Goal: Task Accomplishment & Management: Use online tool/utility

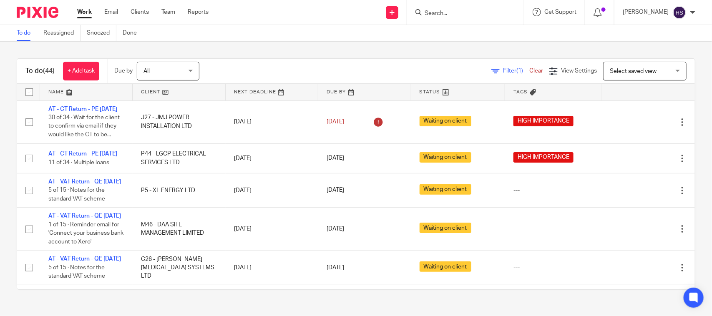
drag, startPoint x: 103, startPoint y: 160, endPoint x: 134, endPoint y: 23, distance: 140.4
click at [230, 36] on div "To do Reassigned Snoozed Done" at bounding box center [356, 33] width 712 height 17
click at [79, 12] on link "Work" at bounding box center [84, 12] width 15 height 8
click at [78, 13] on link "Work" at bounding box center [84, 12] width 15 height 8
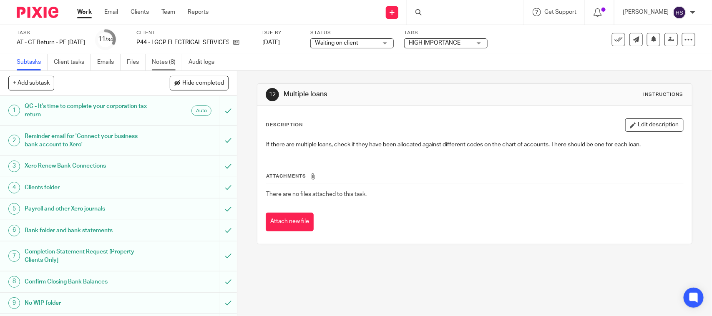
click at [169, 65] on link "Notes (8)" at bounding box center [167, 62] width 30 height 16
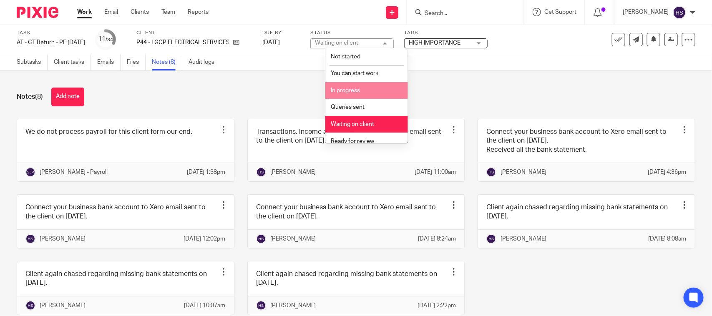
click at [359, 86] on li "In progress" at bounding box center [366, 90] width 83 height 17
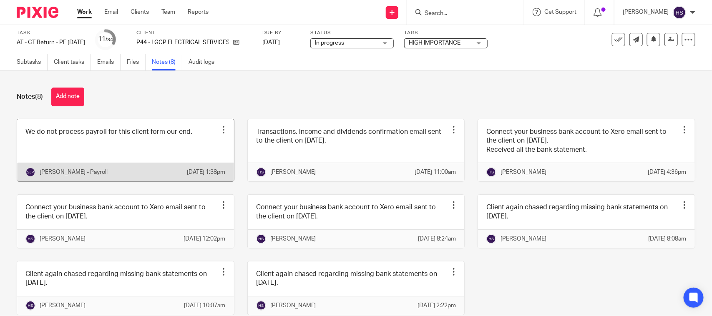
click at [138, 141] on link at bounding box center [125, 150] width 217 height 62
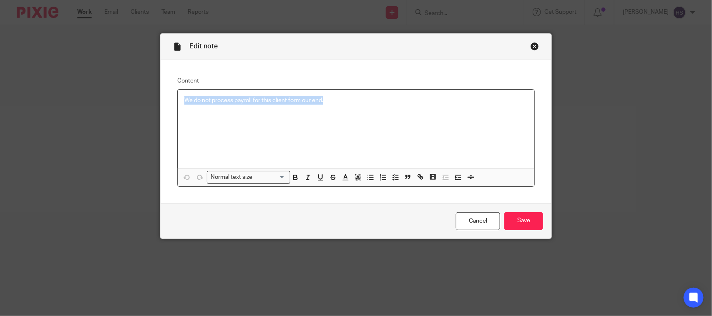
drag, startPoint x: 389, startPoint y: 106, endPoint x: 136, endPoint y: 106, distance: 252.2
click at [136, 106] on div "Edit note Content We do not process payroll for this client form our end. Norma…" at bounding box center [356, 158] width 712 height 316
click at [530, 46] on div "Close this dialog window" at bounding box center [534, 46] width 8 height 8
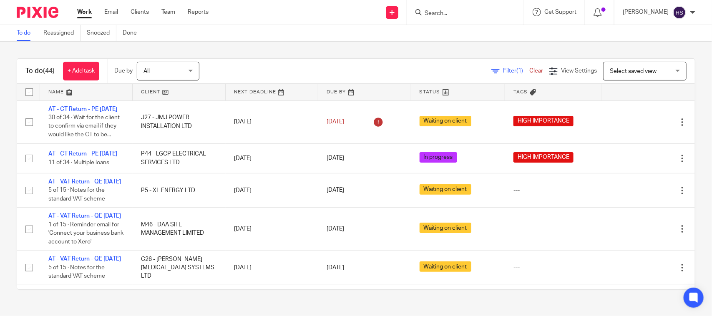
click at [88, 1] on div "Work Email Clients Team Reports Work Email Clients Team Reports Settings" at bounding box center [145, 12] width 152 height 25
click at [81, 15] on link "Work" at bounding box center [84, 12] width 15 height 8
drag, startPoint x: 261, startPoint y: 135, endPoint x: 276, endPoint y: 90, distance: 47.1
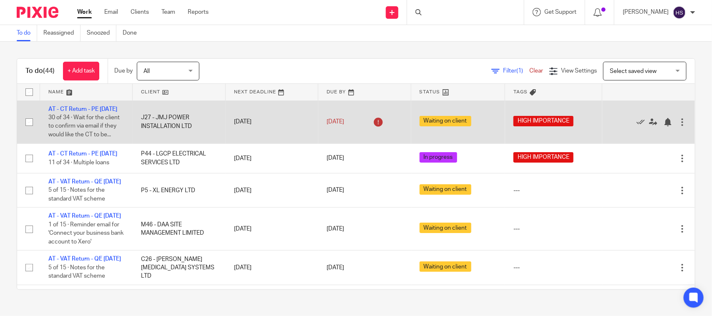
drag, startPoint x: 278, startPoint y: 167, endPoint x: 292, endPoint y: 101, distance: 67.5
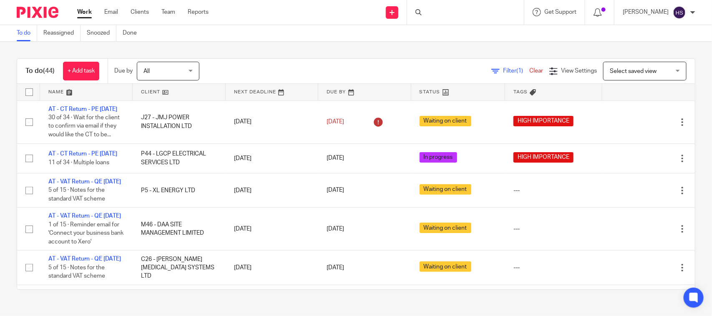
drag, startPoint x: 50, startPoint y: 130, endPoint x: 43, endPoint y: 98, distance: 32.9
click at [84, 15] on link "Work" at bounding box center [84, 12] width 15 height 8
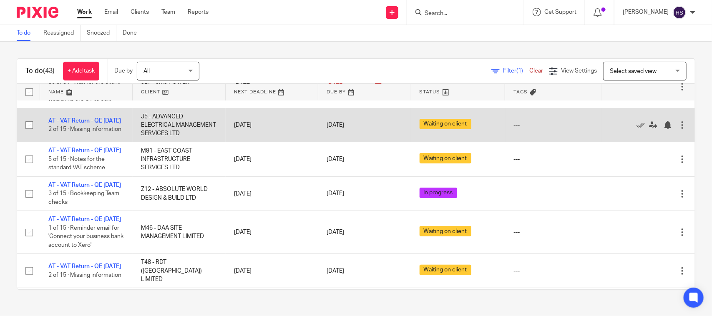
scroll to position [104, 0]
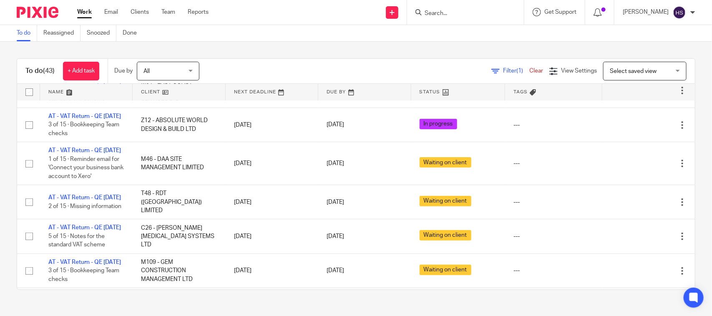
click at [329, 20] on div "Send new email Create task Add client Request signature Get Support Contact Sup…" at bounding box center [466, 12] width 491 height 25
click at [83, 12] on link "Work" at bounding box center [84, 12] width 15 height 8
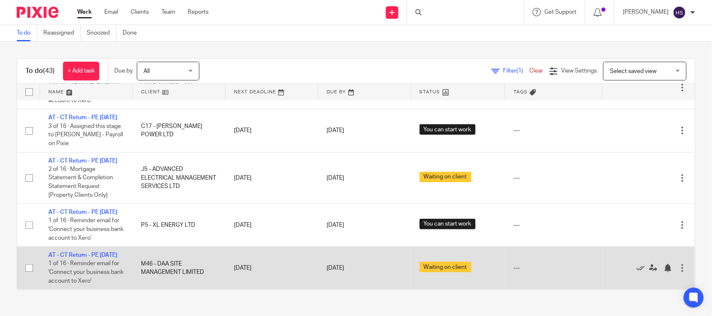
scroll to position [1853, 0]
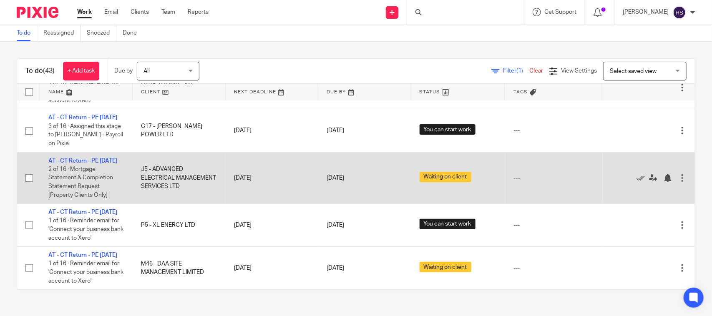
drag, startPoint x: 166, startPoint y: 268, endPoint x: 165, endPoint y: 138, distance: 130.1
drag, startPoint x: 170, startPoint y: 247, endPoint x: 205, endPoint y: 159, distance: 94.9
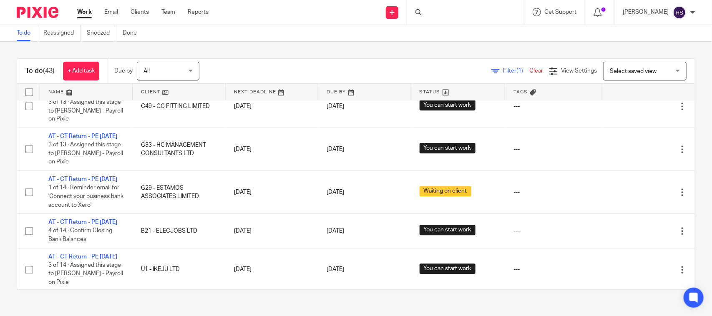
scroll to position [0, 0]
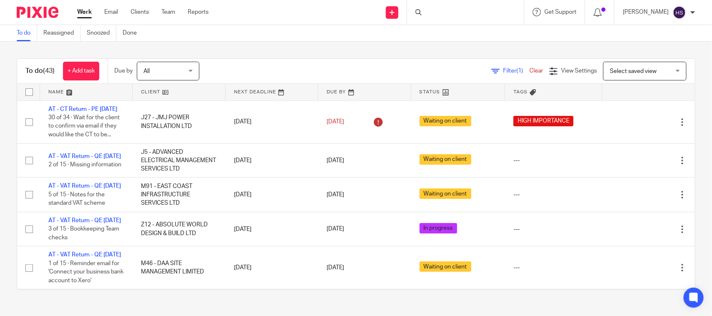
drag, startPoint x: 205, startPoint y: 159, endPoint x: 226, endPoint y: 36, distance: 124.9
click at [348, 63] on div "Filter (1) Clear View Settings View Settings (1) Filters Clear Save Manage save…" at bounding box center [454, 71] width 481 height 19
click at [454, 17] on div at bounding box center [465, 12] width 117 height 25
click at [486, 7] on div at bounding box center [465, 12] width 117 height 25
click at [452, 13] on div at bounding box center [465, 12] width 117 height 25
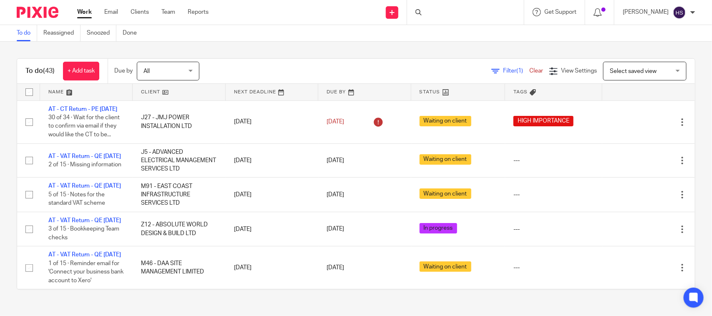
click at [461, 8] on div at bounding box center [465, 12] width 117 height 25
click at [459, 10] on div at bounding box center [465, 12] width 117 height 25
click at [455, 13] on div at bounding box center [465, 12] width 117 height 25
click at [454, 13] on div at bounding box center [465, 12] width 117 height 25
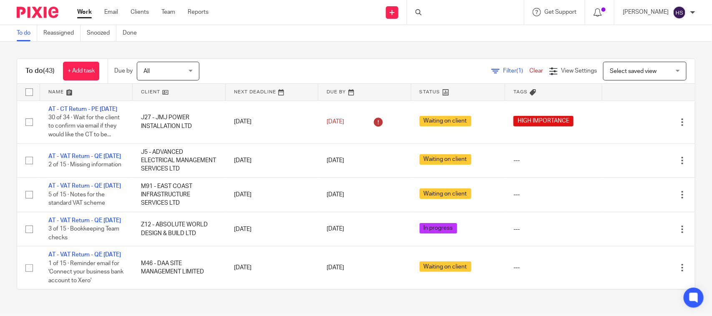
click at [459, 9] on div at bounding box center [465, 12] width 117 height 25
click at [313, 17] on div "Send new email Create task Add client Request signature Get Support Contact Sup…" at bounding box center [466, 12] width 491 height 25
drag, startPoint x: 92, startPoint y: 11, endPoint x: 73, endPoint y: 18, distance: 20.3
click at [92, 13] on ul "Work Email Clients Team Reports" at bounding box center [149, 12] width 144 height 8
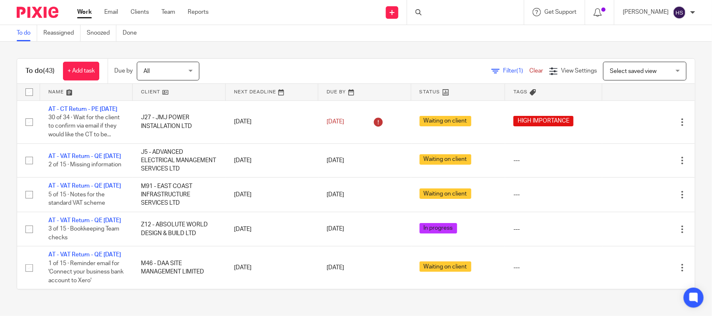
click at [71, 18] on div "Work Email Clients Team Reports Work Email Clients Team Reports Settings" at bounding box center [145, 12] width 152 height 25
click at [78, 13] on link "Work" at bounding box center [84, 12] width 15 height 8
click at [461, 15] on input "Search" at bounding box center [461, 14] width 75 height 8
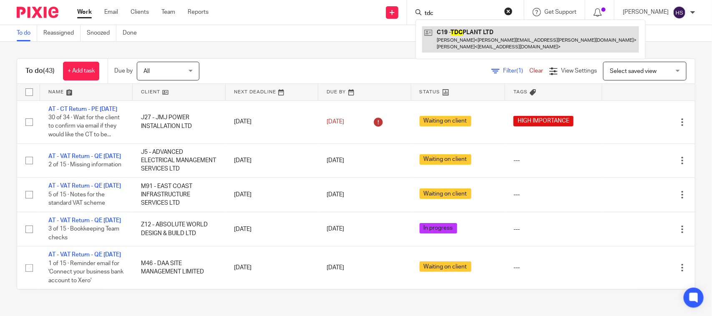
type input "tdc"
click at [483, 44] on link at bounding box center [530, 39] width 217 height 26
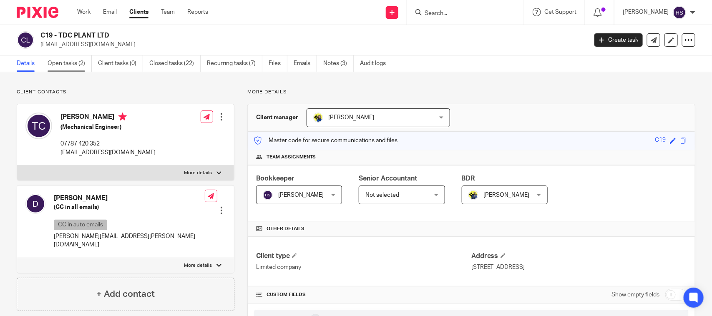
click at [70, 69] on link "Open tasks (2)" at bounding box center [70, 63] width 44 height 16
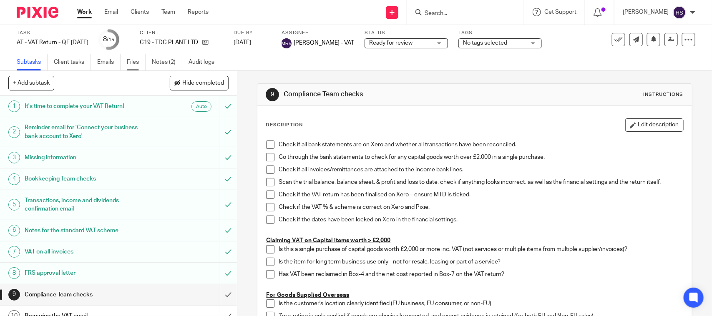
click at [133, 62] on link "Files" at bounding box center [136, 62] width 19 height 16
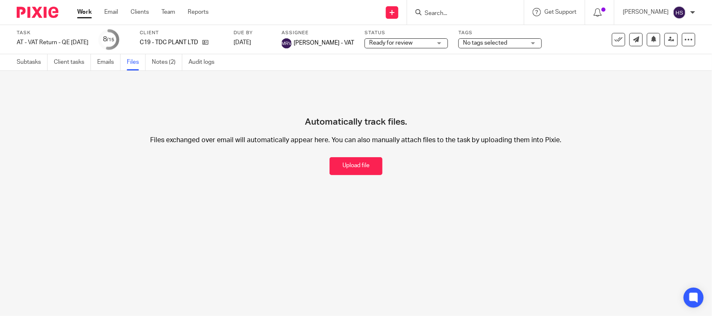
drag, startPoint x: 0, startPoint y: 0, endPoint x: 359, endPoint y: 171, distance: 397.2
click at [359, 170] on button "Upload file" at bounding box center [355, 166] width 53 height 18
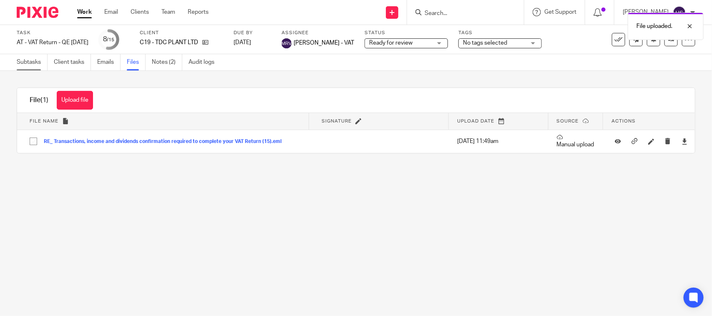
click at [30, 61] on link "Subtasks" at bounding box center [32, 62] width 31 height 16
